Goal: Task Accomplishment & Management: Complete application form

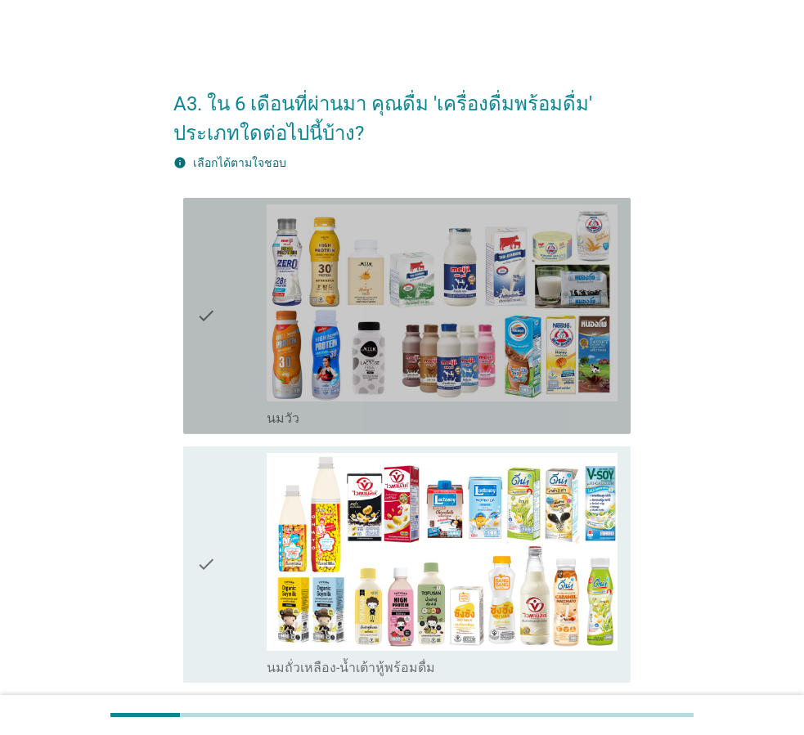
drag, startPoint x: 259, startPoint y: 337, endPoint x: 264, endPoint y: 606, distance: 269.0
click at [253, 333] on div "check" at bounding box center [231, 315] width 70 height 223
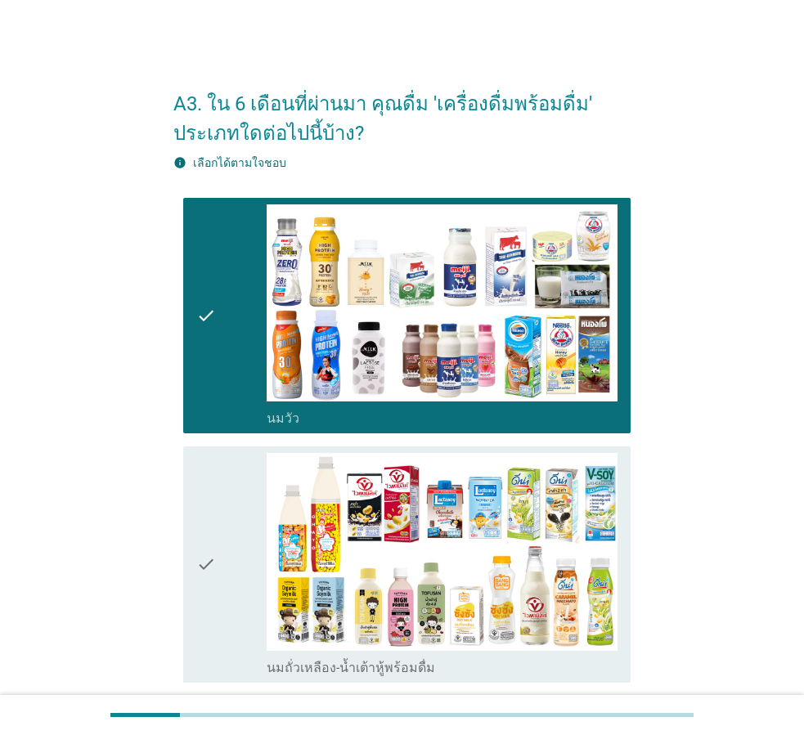
click at [255, 613] on div "check" at bounding box center [231, 564] width 70 height 223
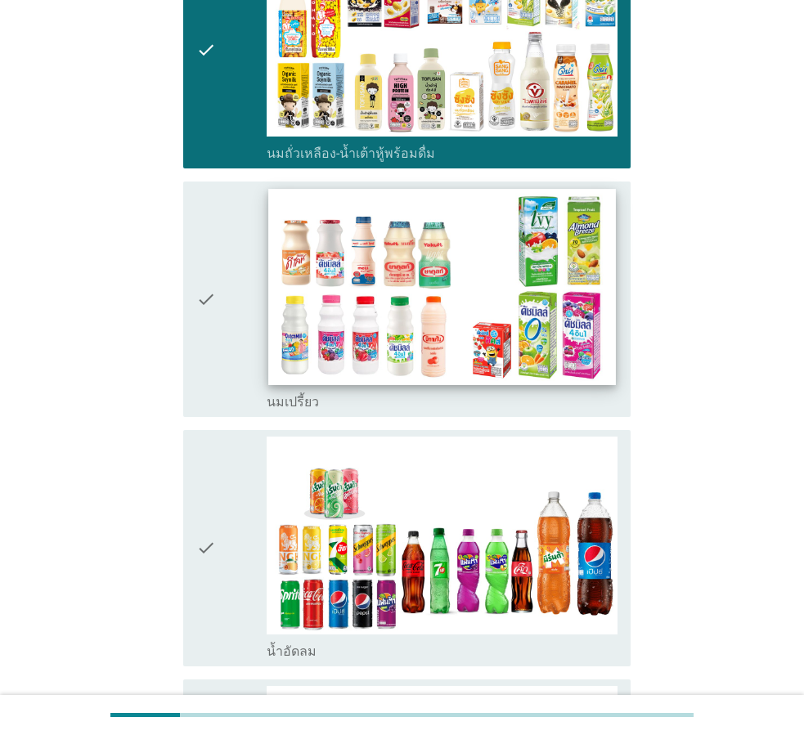
scroll to position [654, 0]
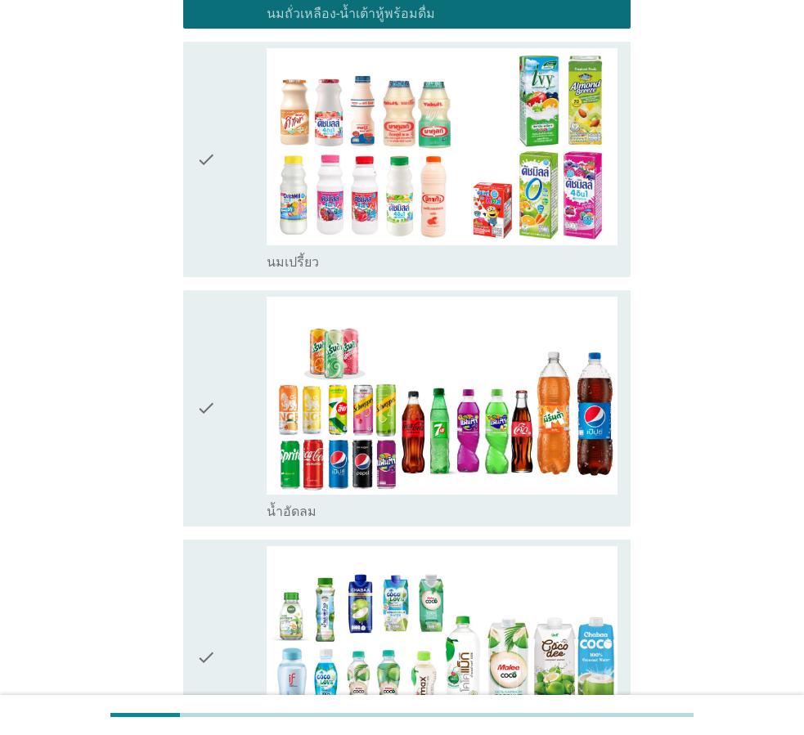
click at [200, 149] on icon "check" at bounding box center [206, 159] width 20 height 223
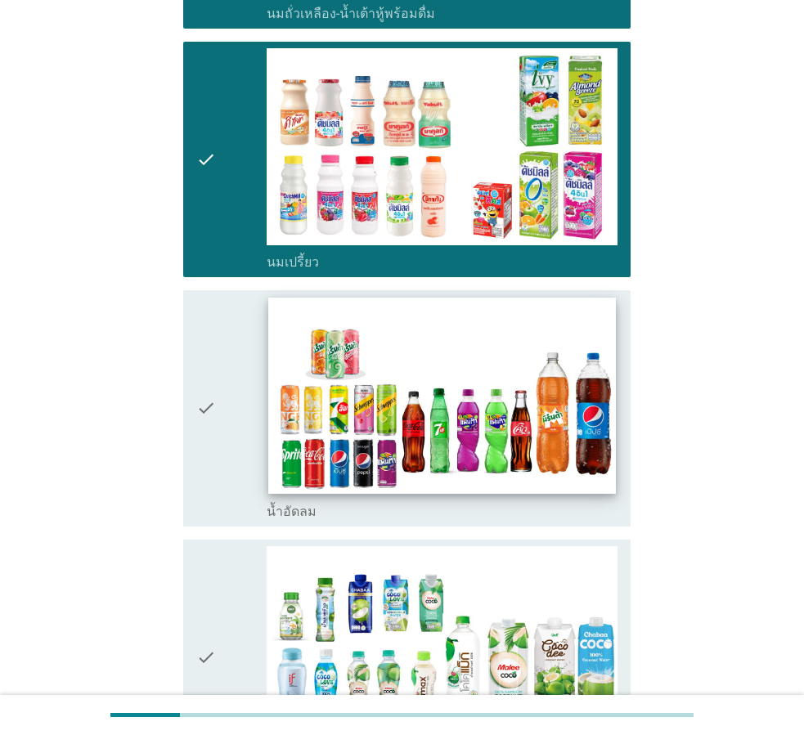
click at [268, 409] on img at bounding box center [441, 395] width 347 height 195
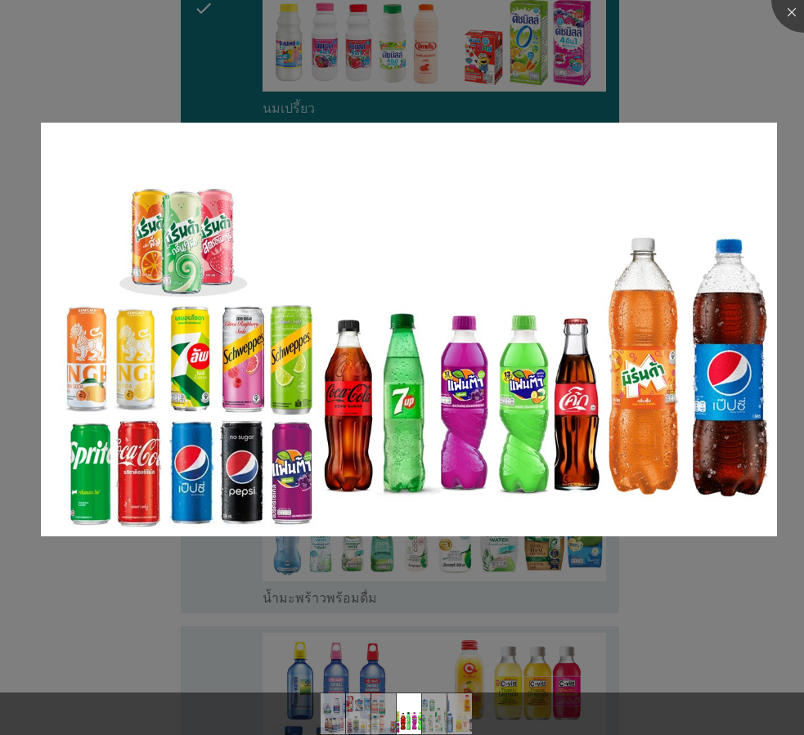
scroll to position [1063, 0]
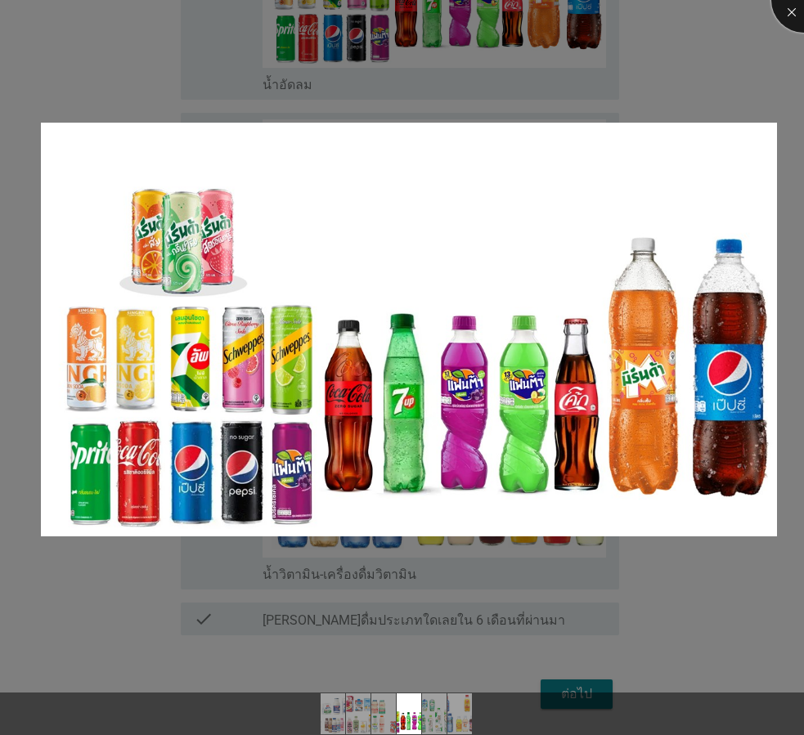
click at [789, 12] on div at bounding box center [803, -1] width 65 height 65
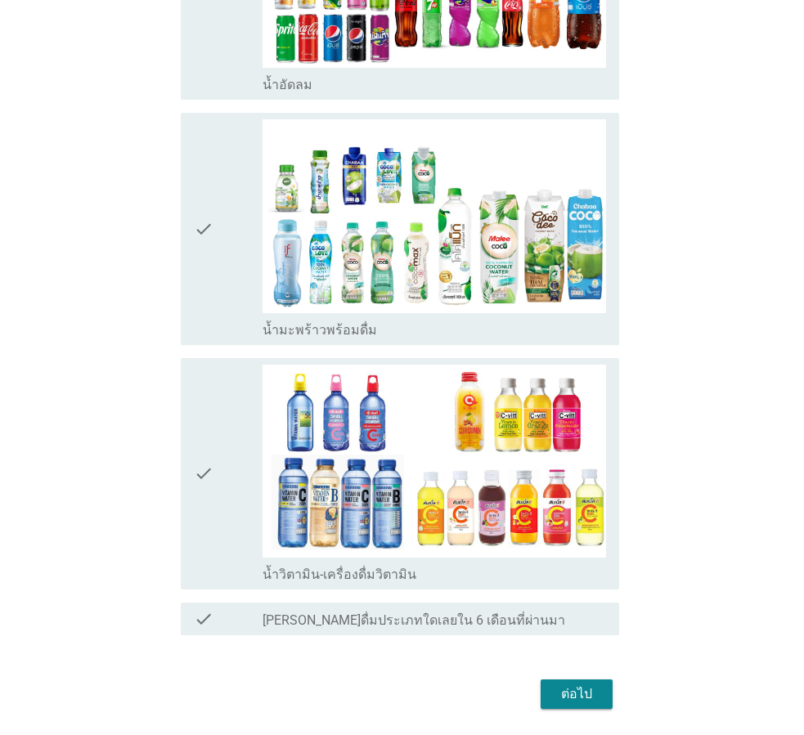
click at [237, 461] on div "check" at bounding box center [228, 474] width 69 height 218
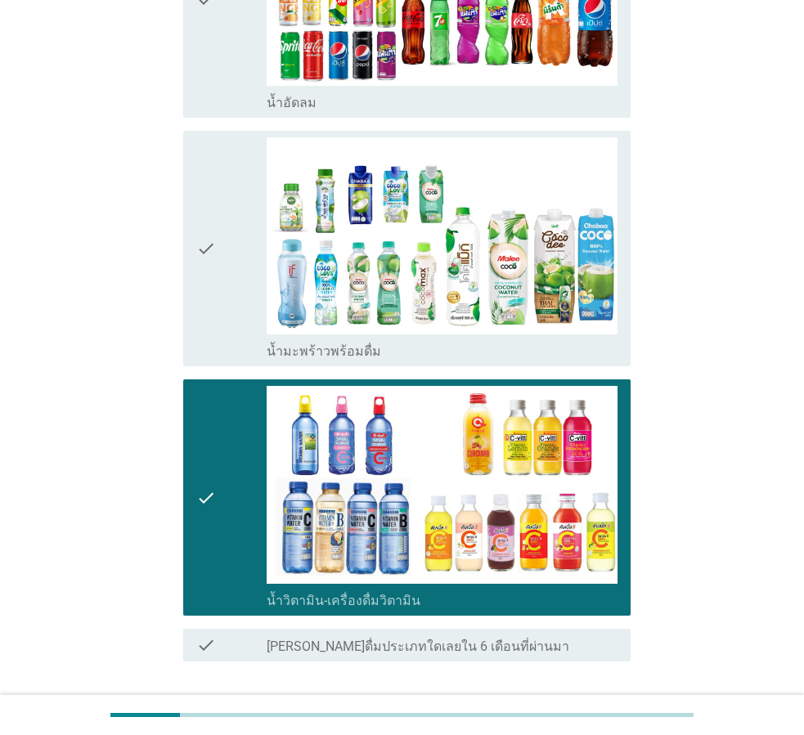
click at [246, 281] on div "check" at bounding box center [231, 248] width 70 height 223
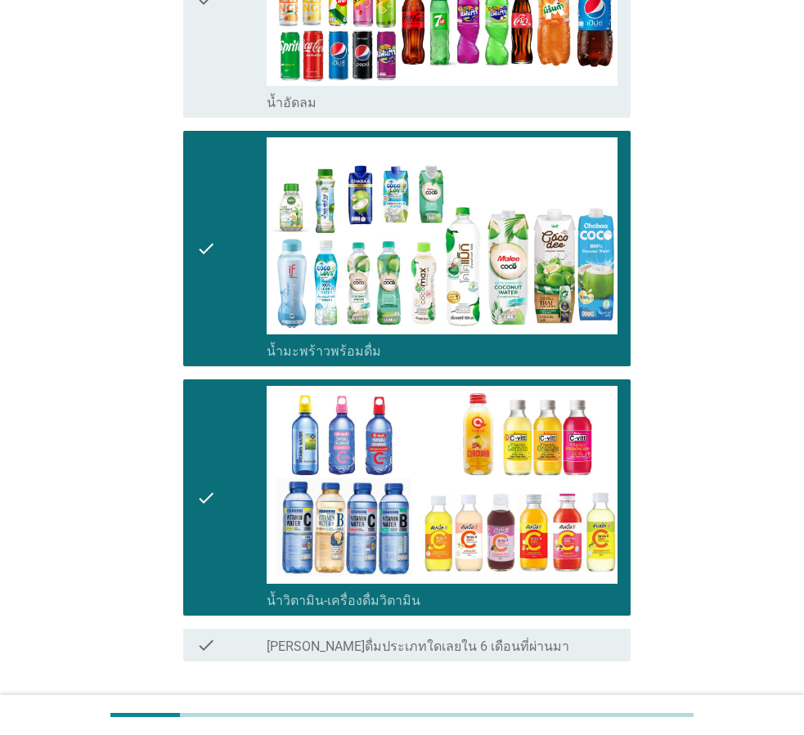
scroll to position [1180, 0]
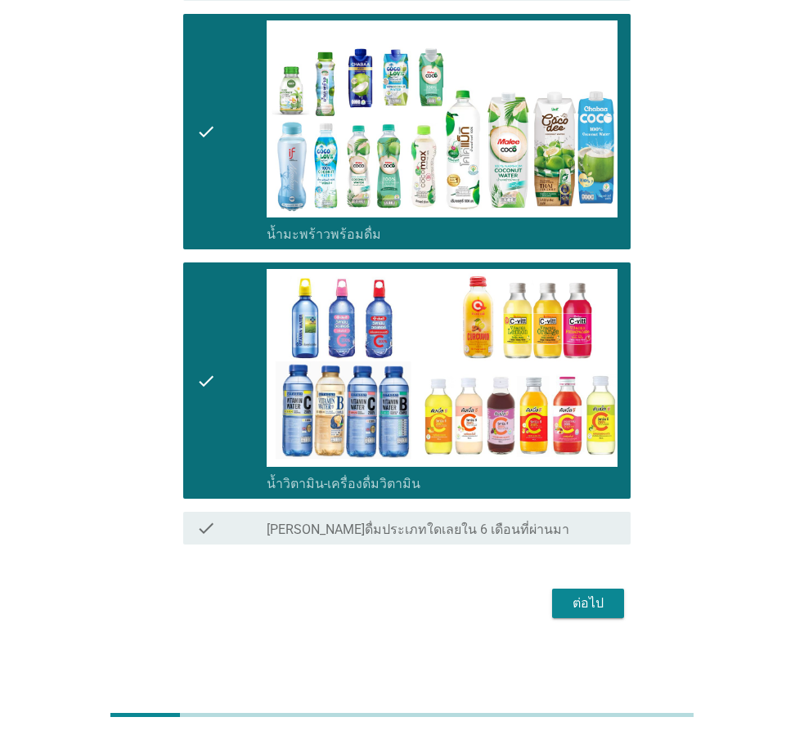
click at [581, 602] on div "ต่อไป" at bounding box center [588, 604] width 46 height 20
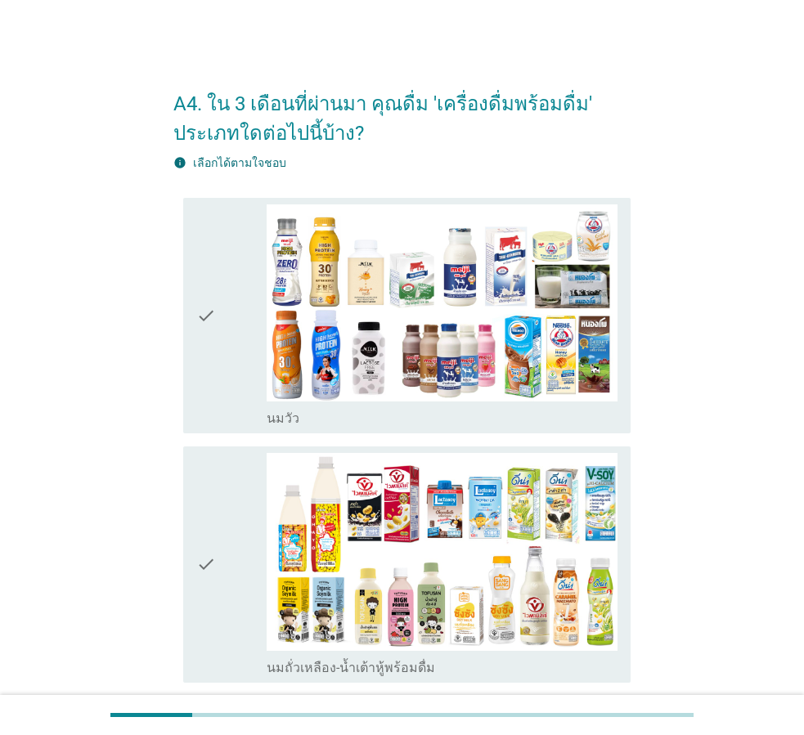
click at [221, 398] on div "check" at bounding box center [231, 315] width 70 height 223
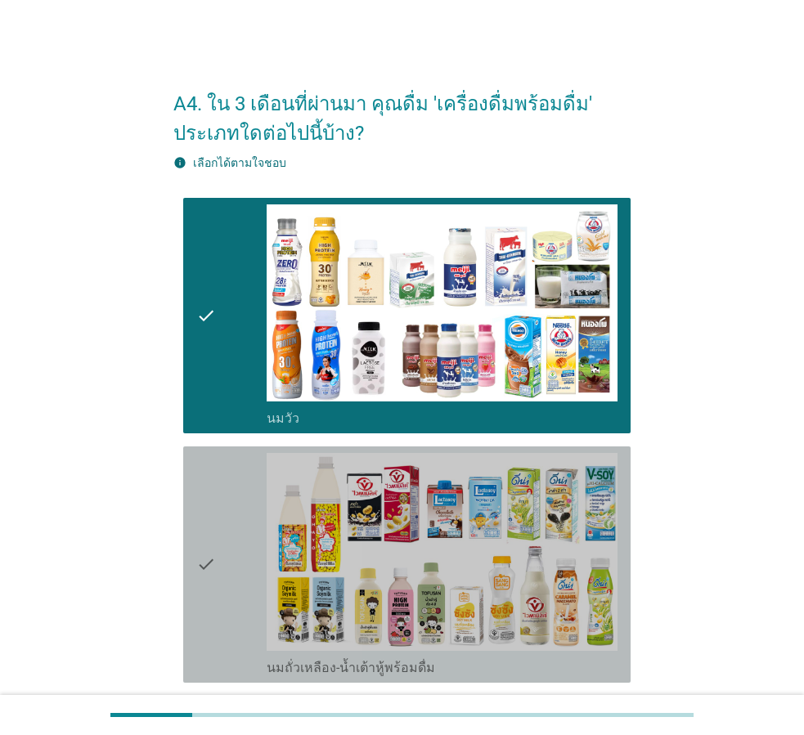
click at [225, 587] on div "check" at bounding box center [231, 564] width 70 height 223
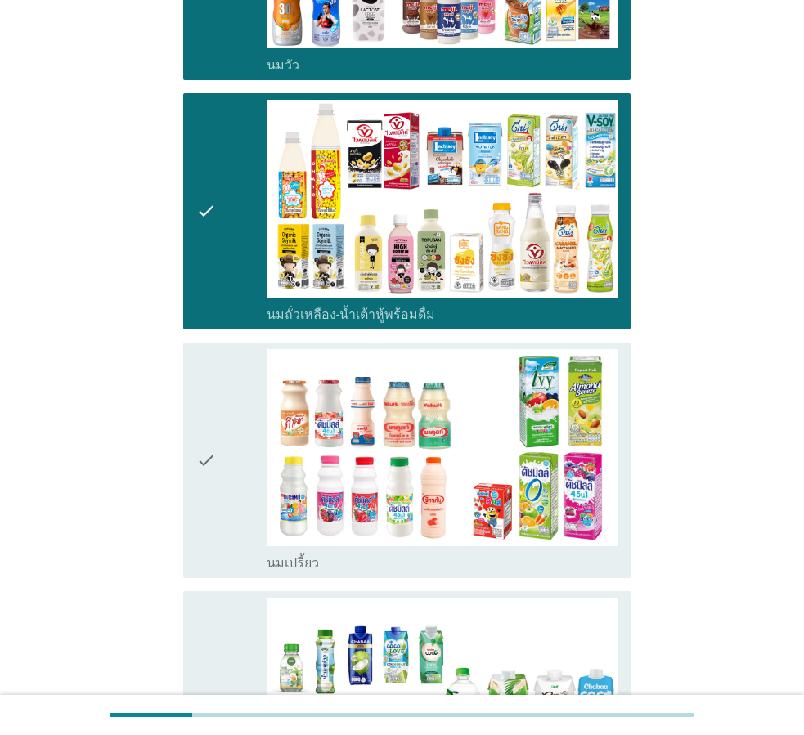
scroll to position [736, 0]
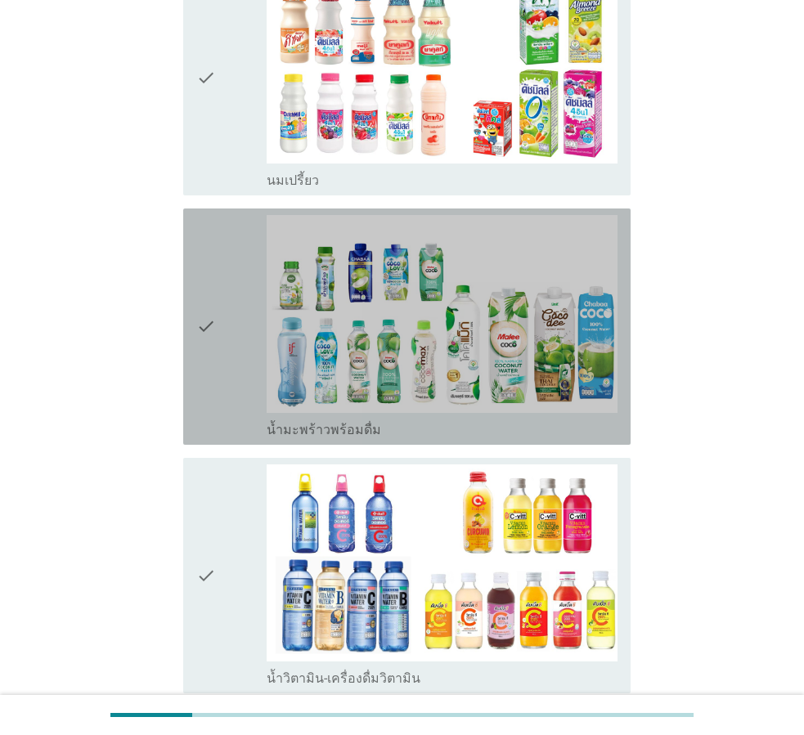
click at [237, 338] on div "check" at bounding box center [231, 326] width 70 height 223
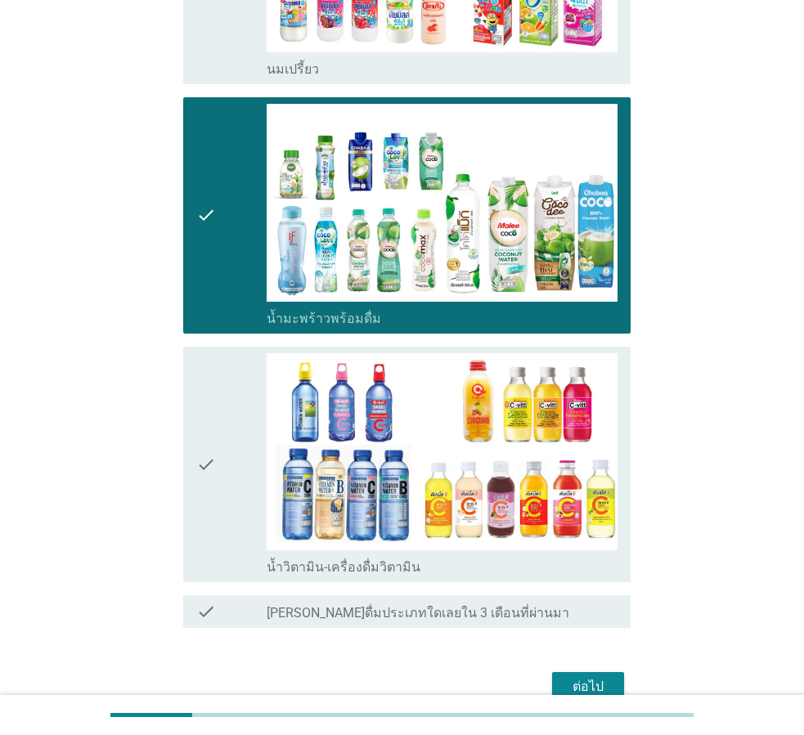
scroll to position [931, 0]
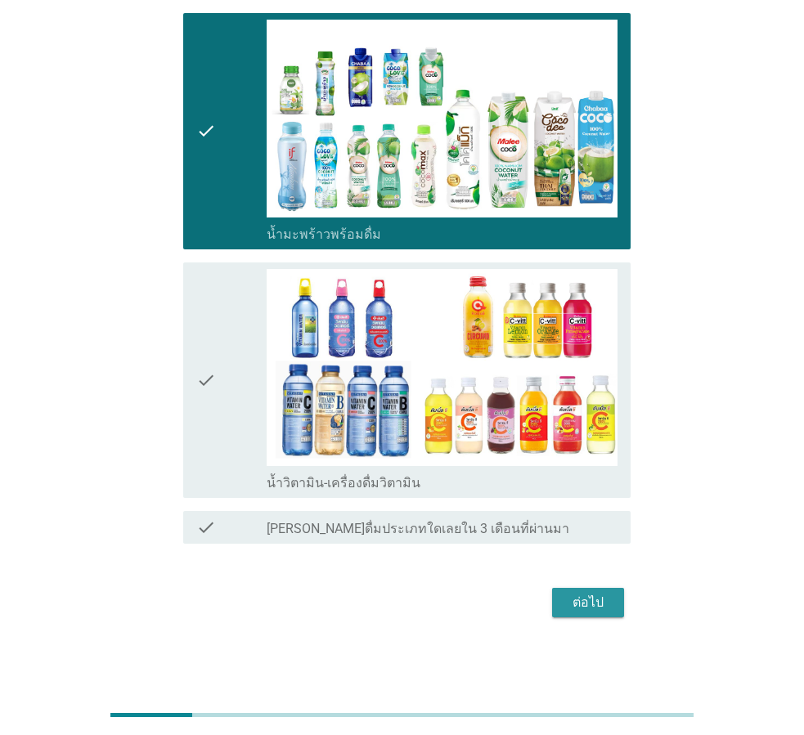
click at [597, 605] on div "ต่อไป" at bounding box center [588, 603] width 46 height 20
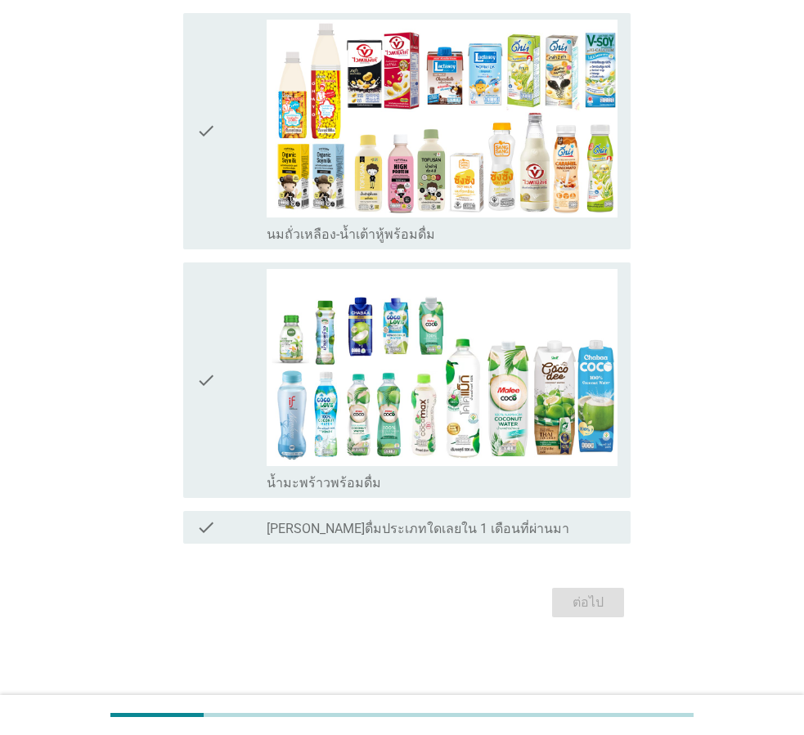
scroll to position [0, 0]
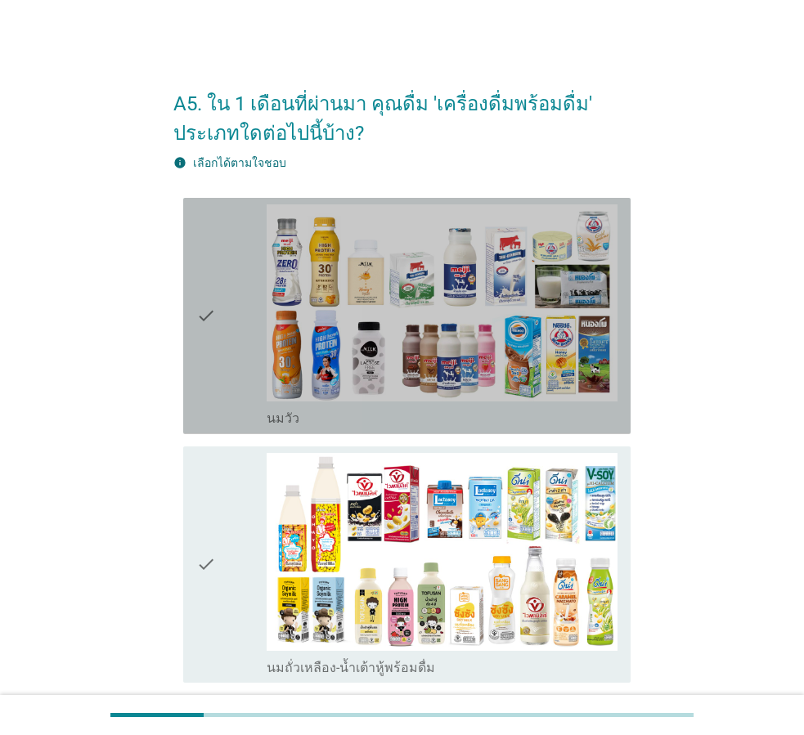
click at [207, 342] on icon "check" at bounding box center [206, 315] width 20 height 223
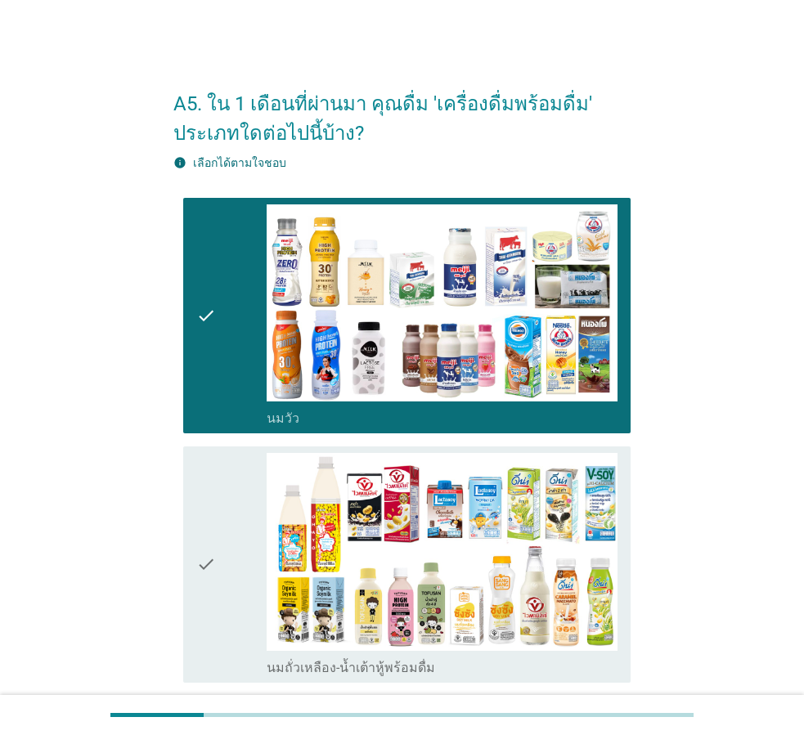
click at [197, 471] on icon "check" at bounding box center [206, 564] width 20 height 223
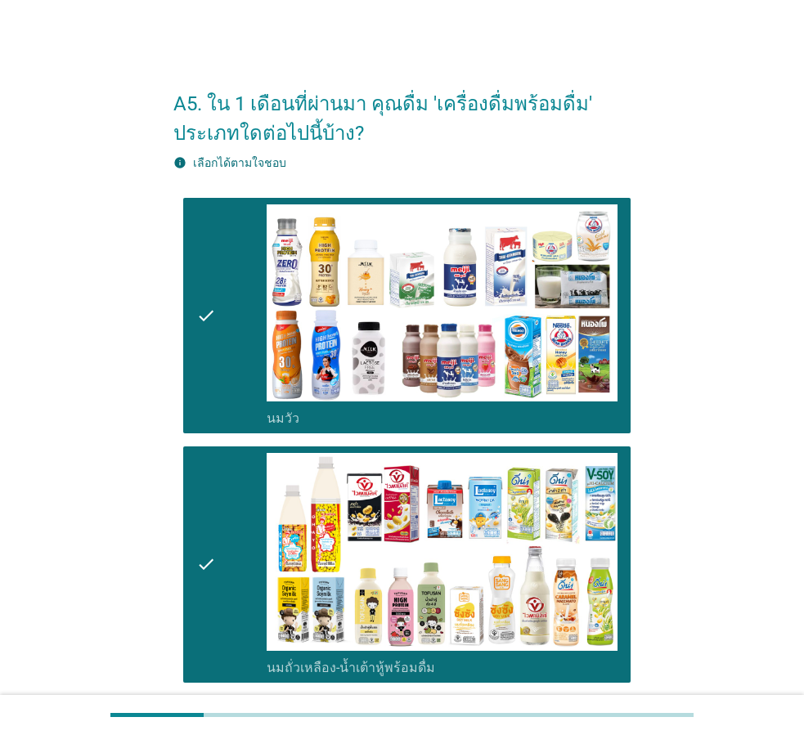
scroll to position [433, 0]
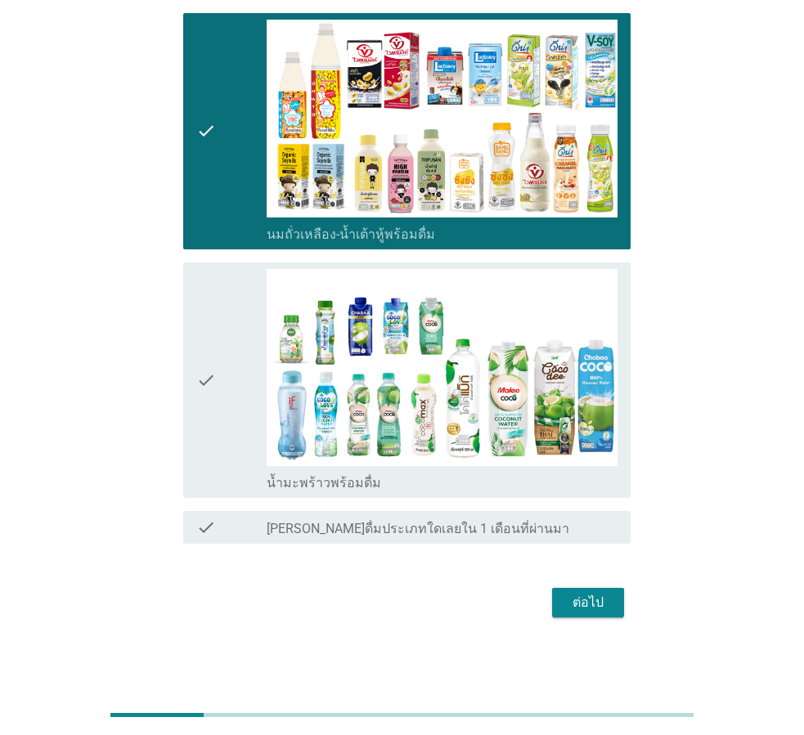
click at [215, 371] on icon "check" at bounding box center [206, 380] width 20 height 223
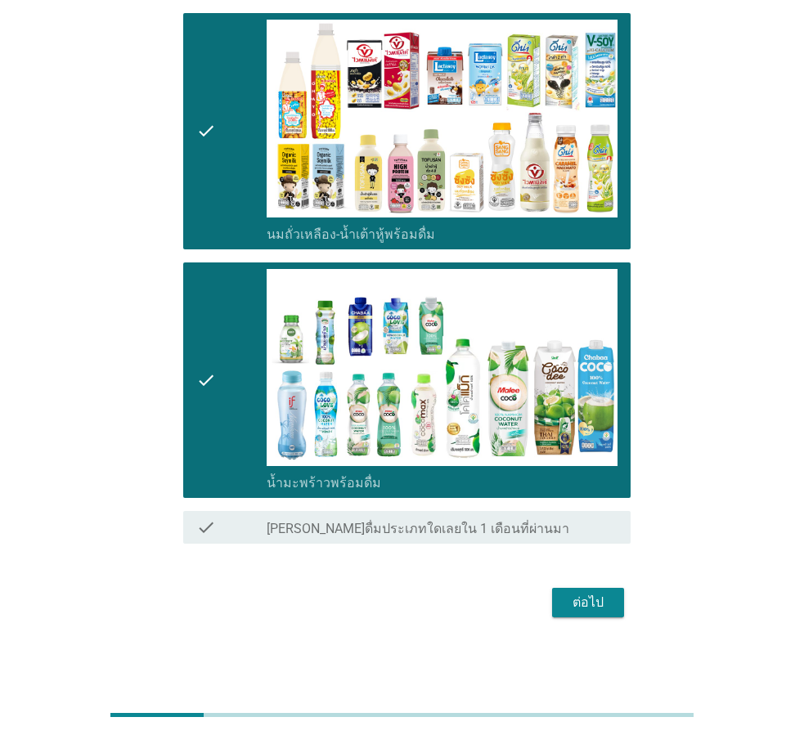
click at [559, 607] on button "ต่อไป" at bounding box center [588, 602] width 72 height 29
